Goal: Check status: Check status

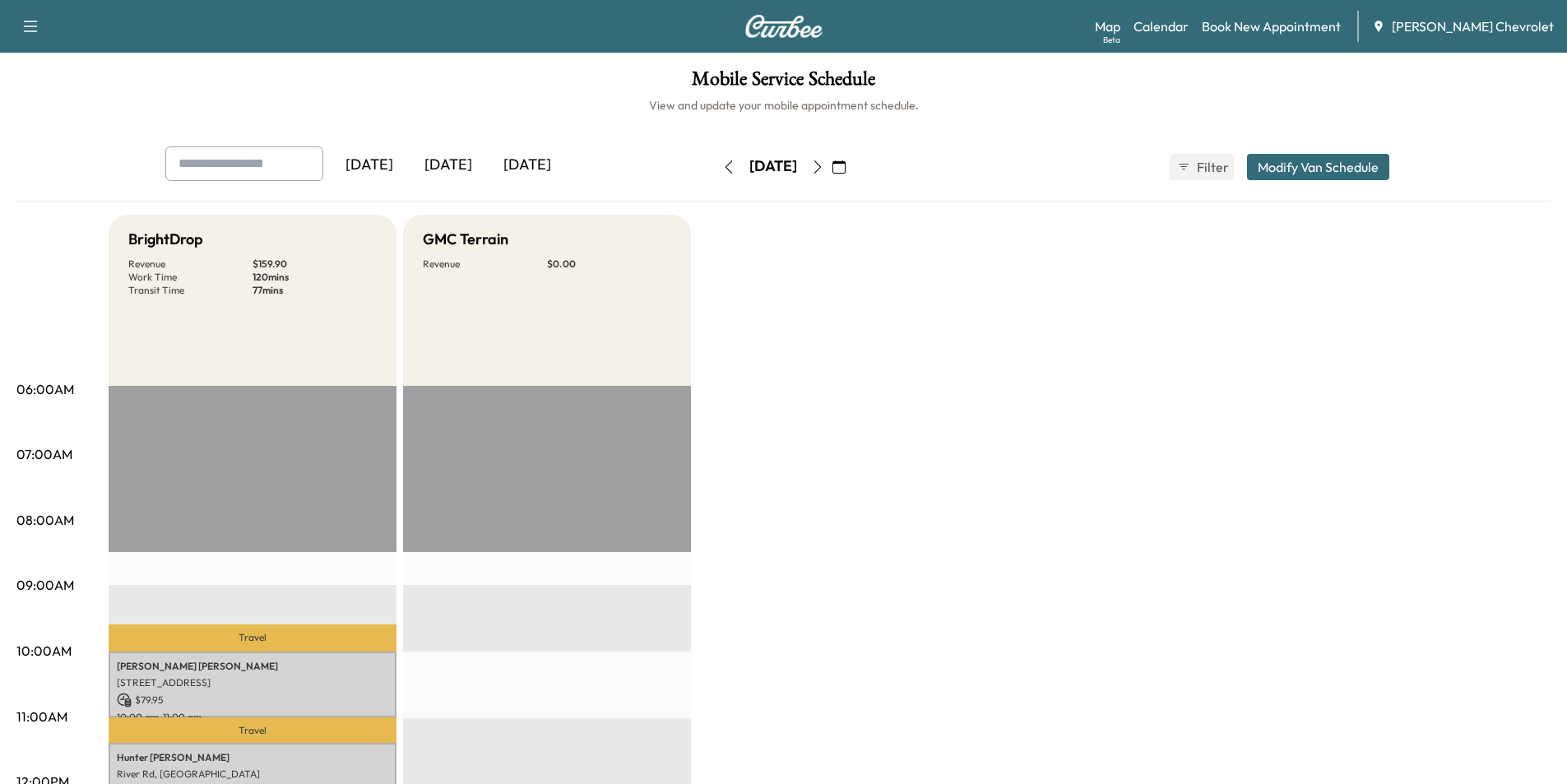
click at [715, 168] on button "button" at bounding box center [729, 166] width 28 height 26
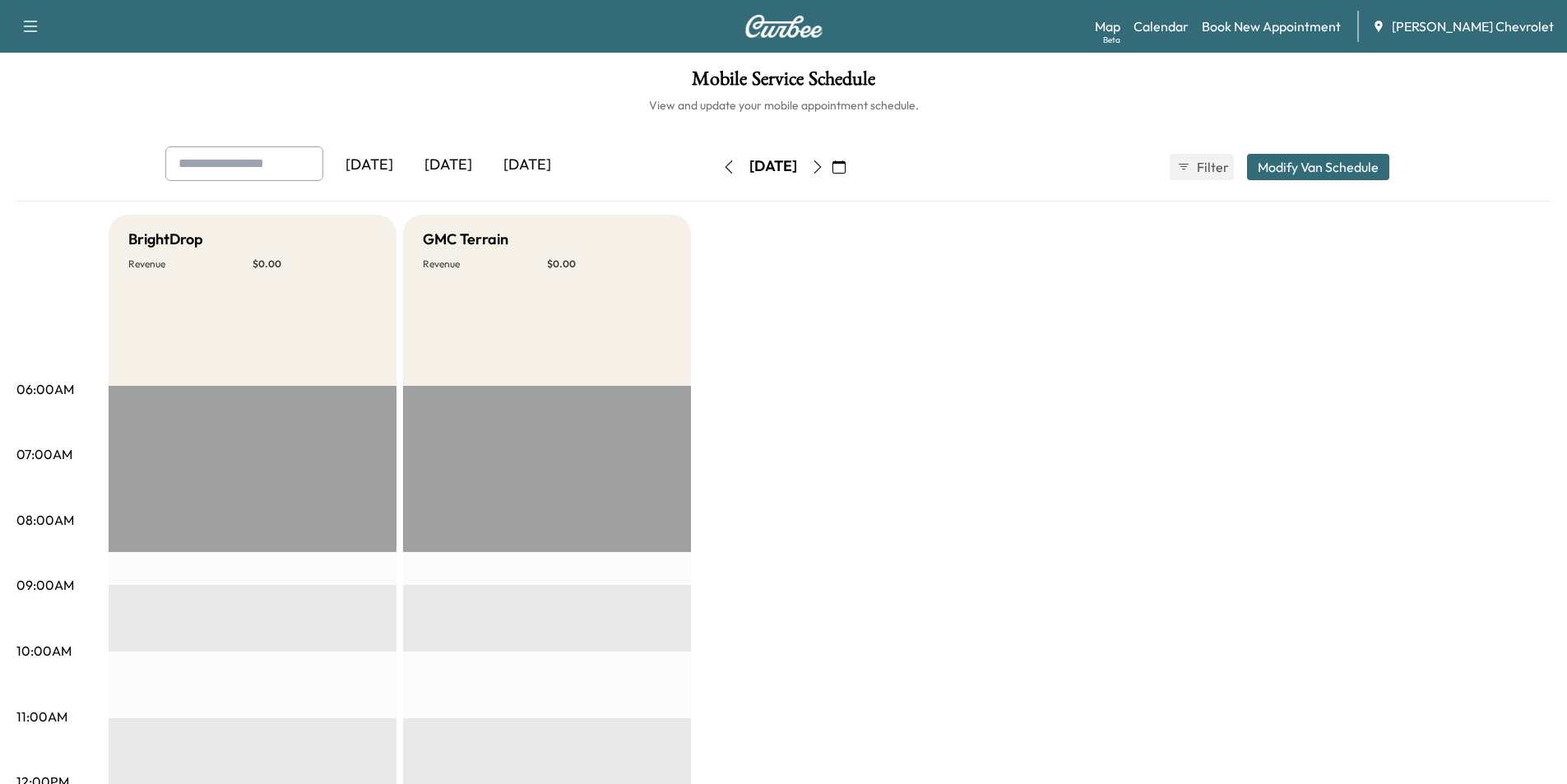
click at [715, 167] on button "button" at bounding box center [729, 166] width 28 height 26
click at [715, 166] on button "button" at bounding box center [729, 166] width 28 height 26
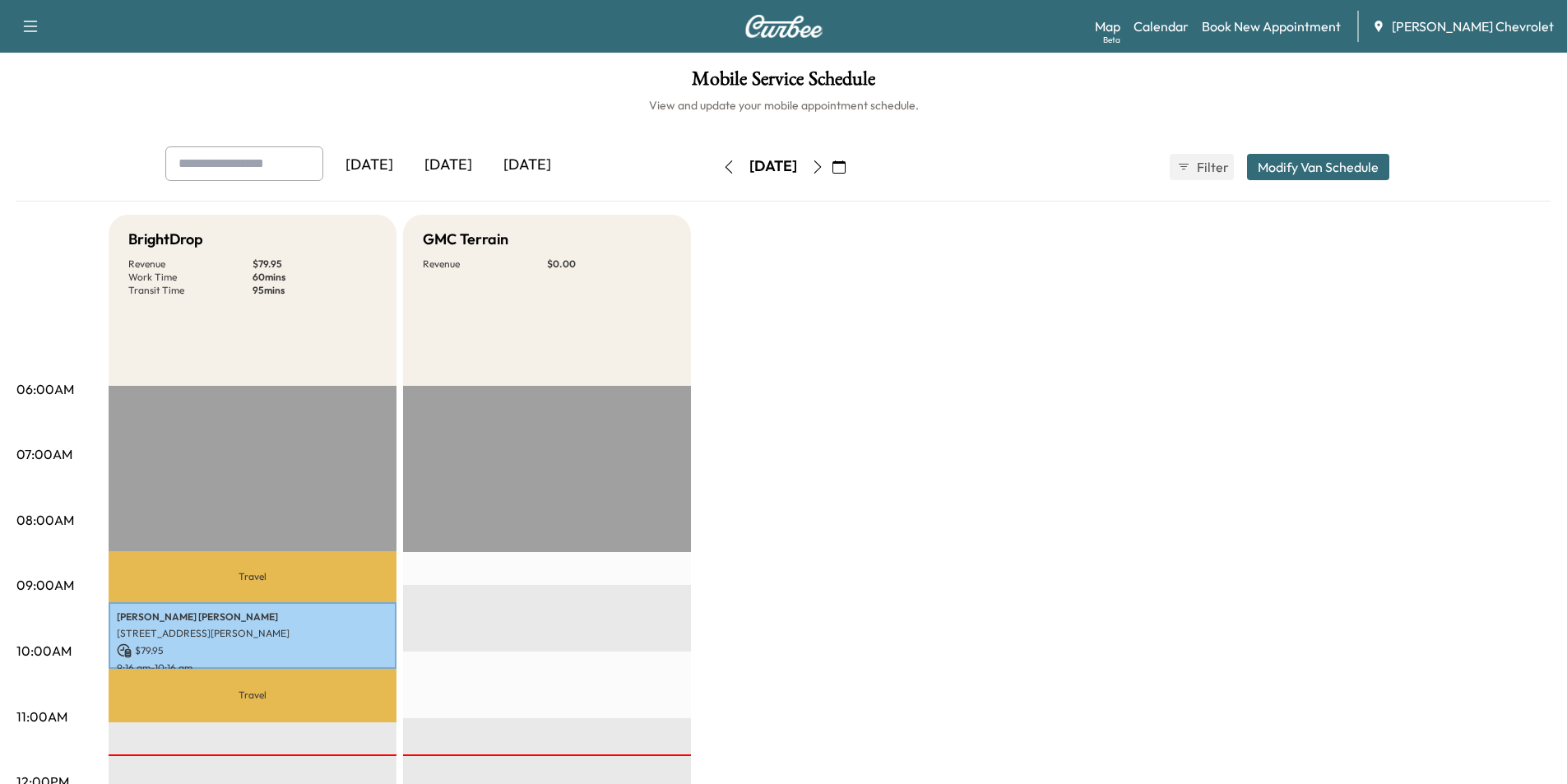
click at [722, 165] on icon "button" at bounding box center [728, 166] width 13 height 13
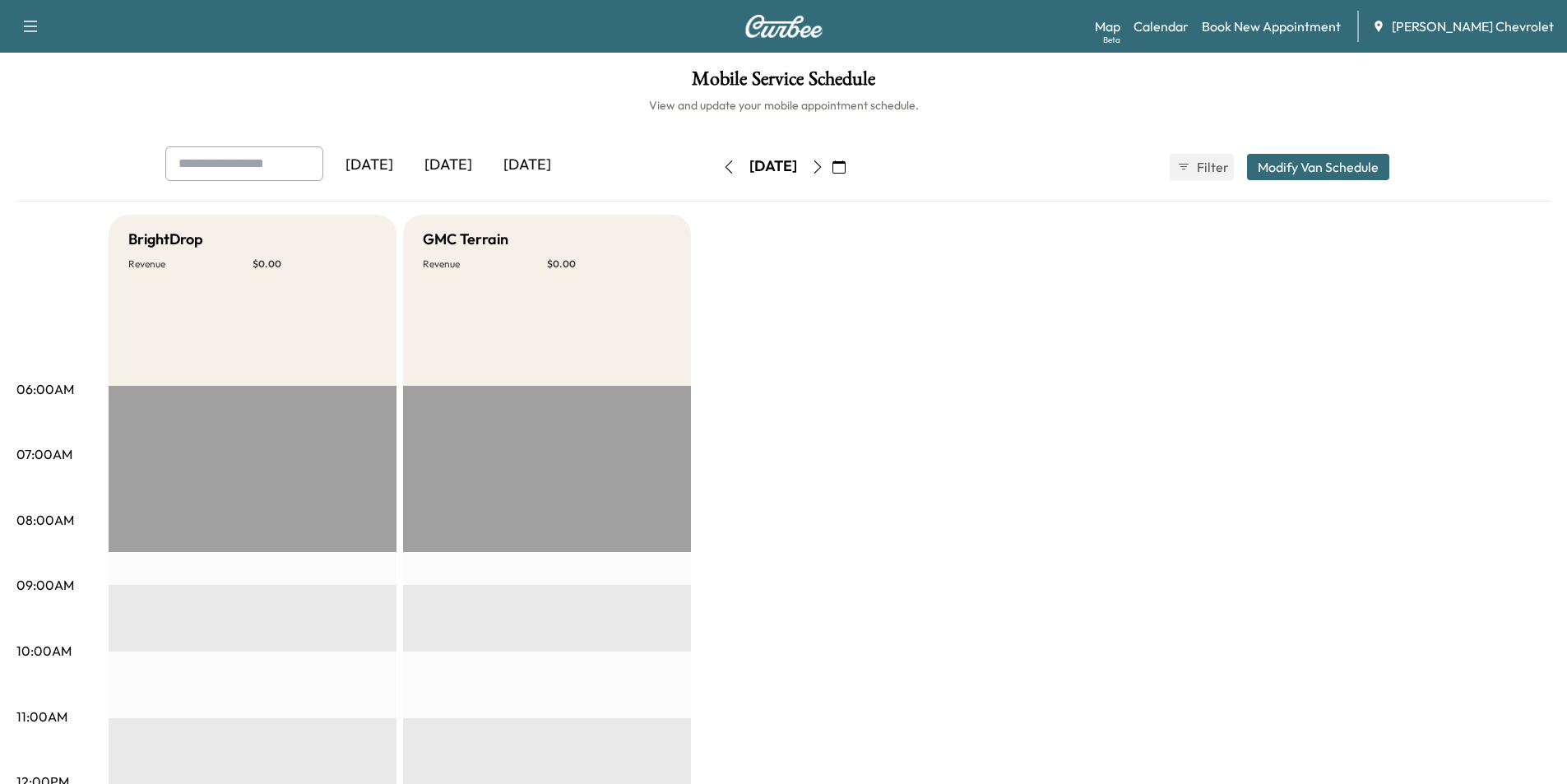
click at [824, 168] on icon "button" at bounding box center [817, 166] width 13 height 13
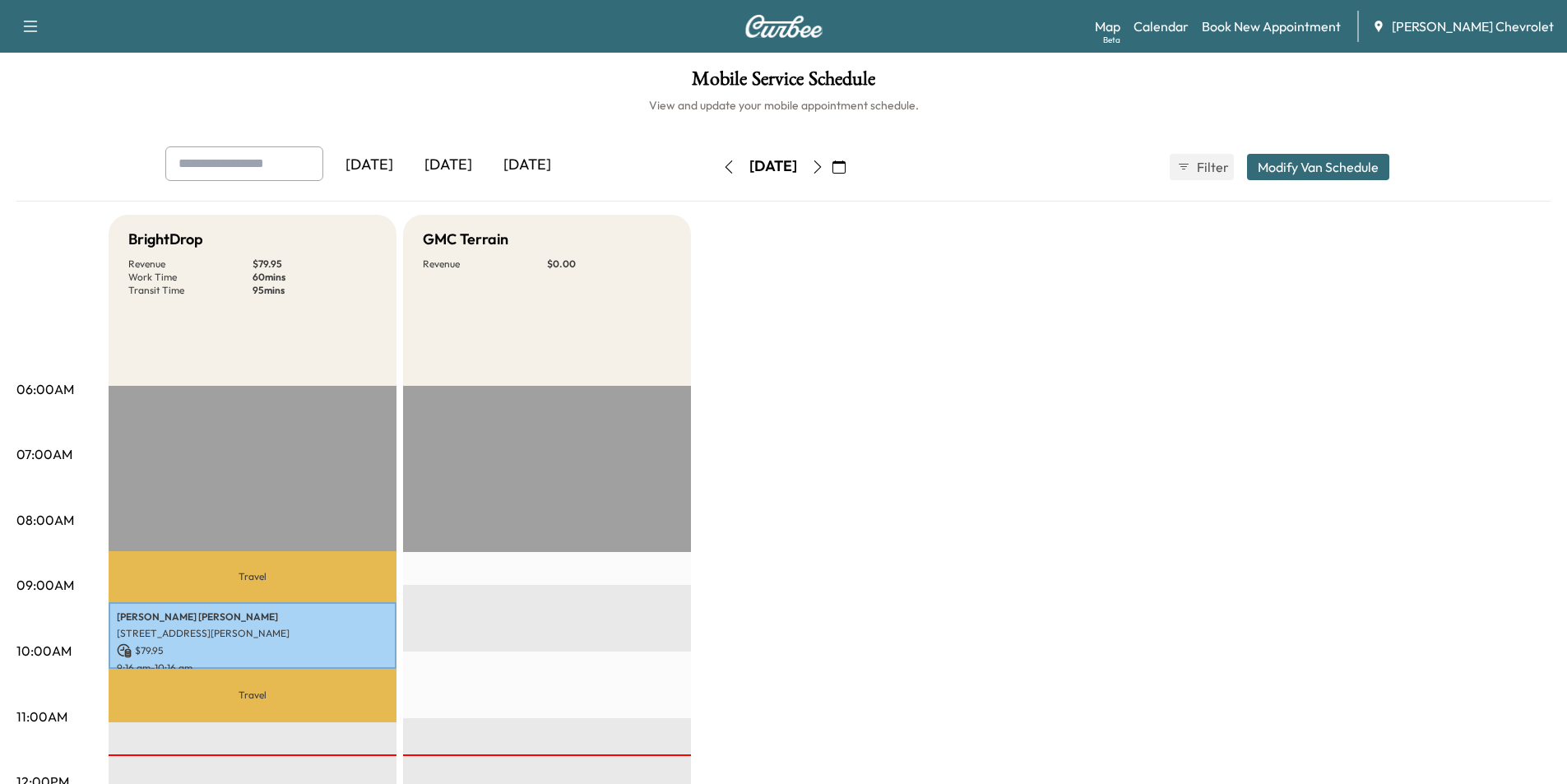
click at [832, 176] on button "button" at bounding box center [818, 166] width 28 height 26
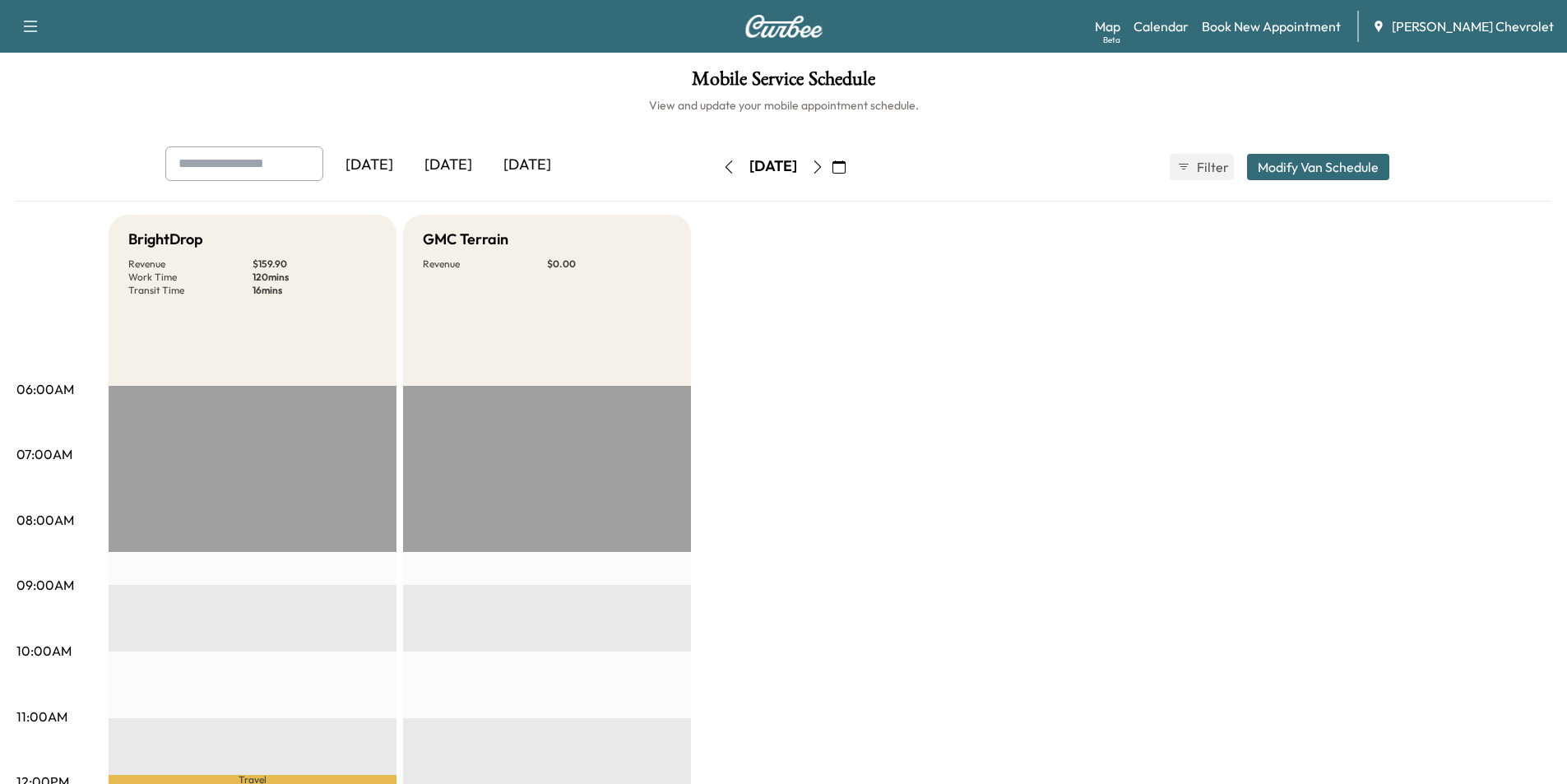
click at [824, 167] on icon "button" at bounding box center [817, 166] width 13 height 13
click at [824, 168] on icon "button" at bounding box center [817, 166] width 13 height 13
click at [846, 166] on icon "button" at bounding box center [839, 166] width 13 height 13
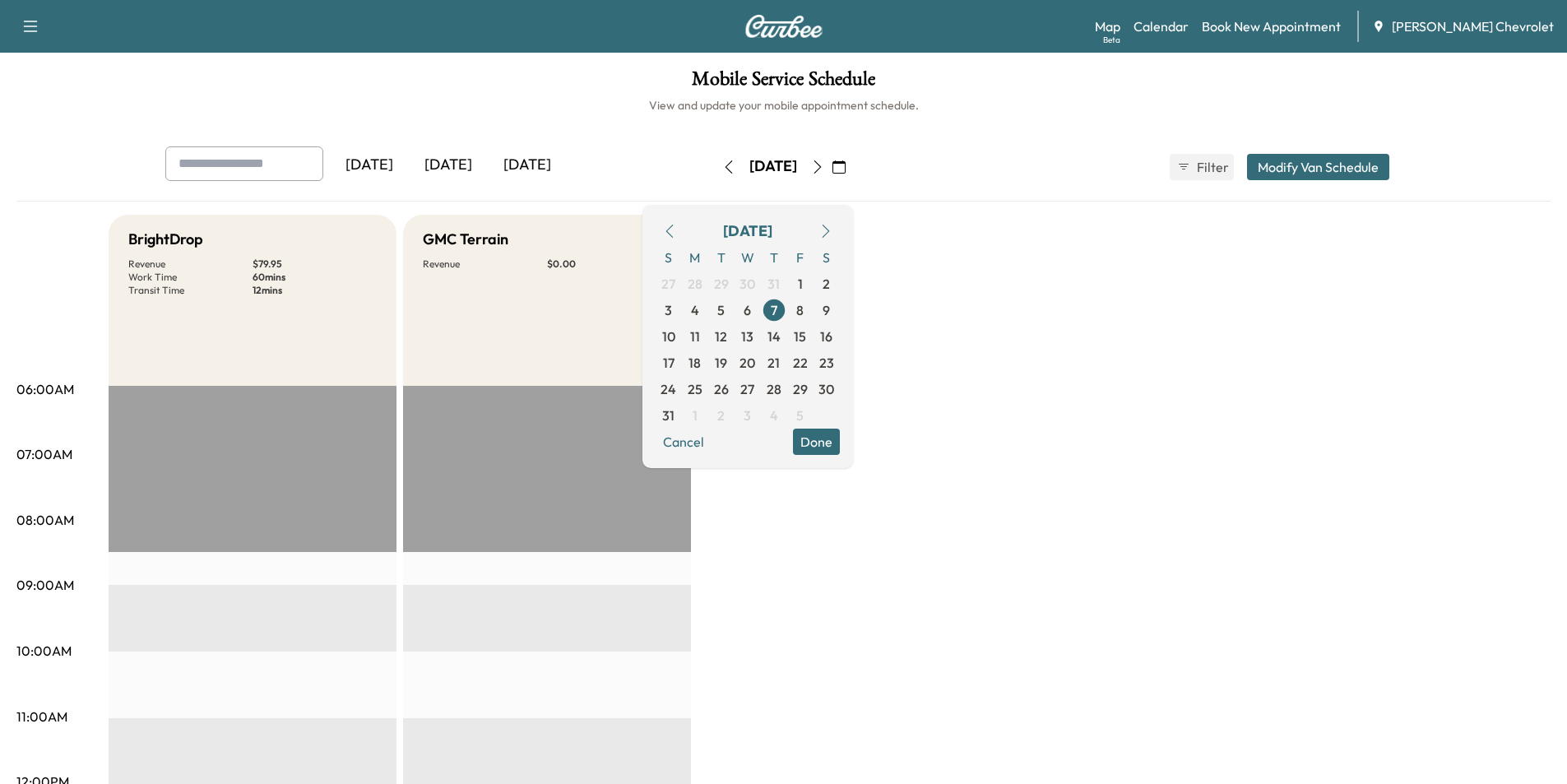
click at [833, 226] on icon "button" at bounding box center [825, 230] width 13 height 13
click at [729, 363] on span "23" at bounding box center [721, 362] width 14 height 20
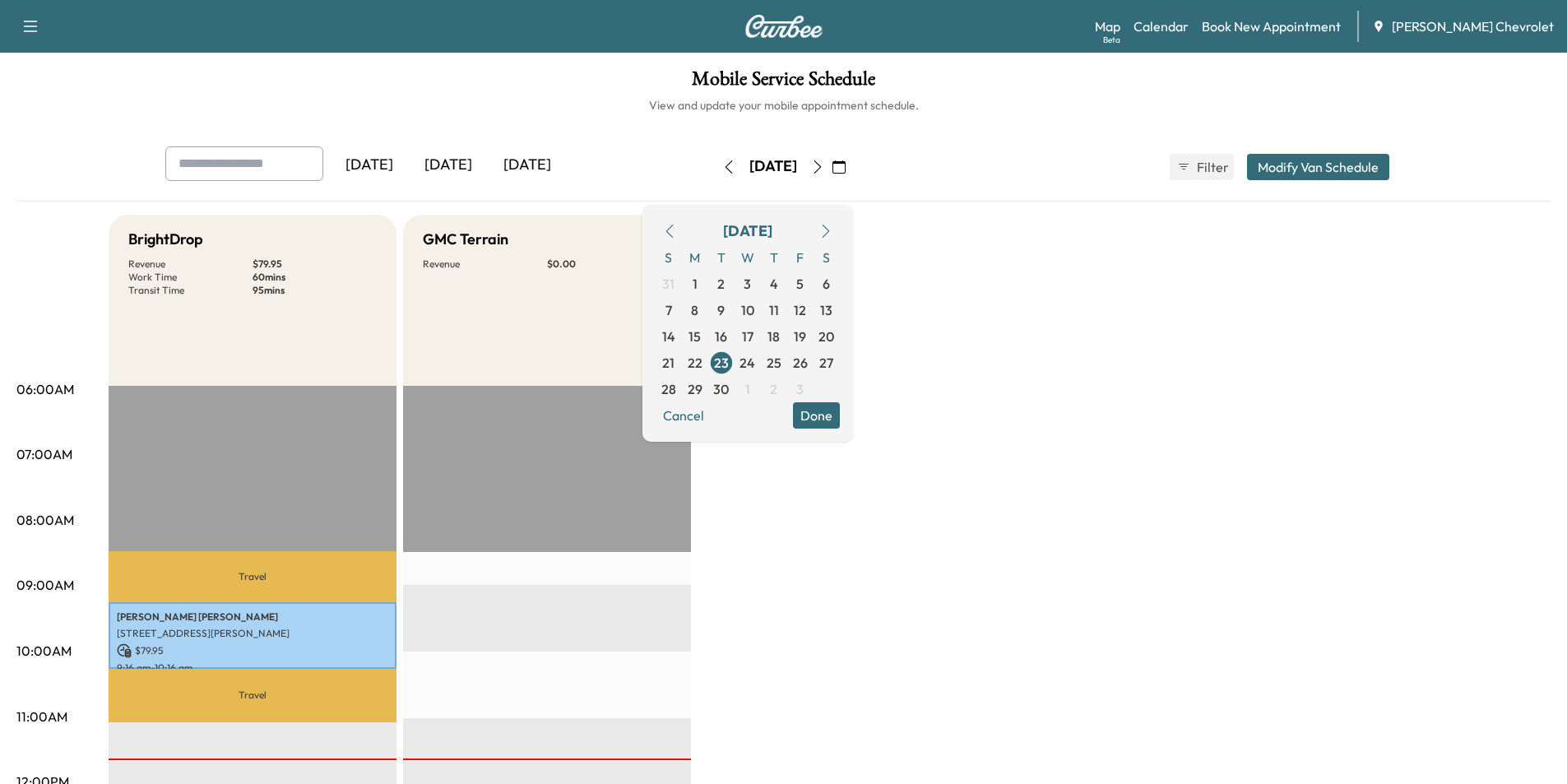
click at [840, 418] on button "Done" at bounding box center [816, 415] width 47 height 26
